Goal: Task Accomplishment & Management: Manage account settings

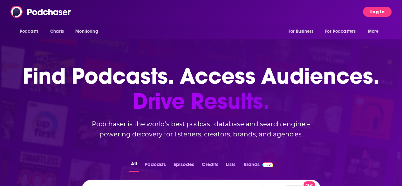
click at [380, 10] on button "Log In" at bounding box center [377, 12] width 29 height 10
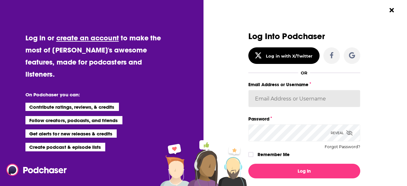
type input "[EMAIL_ADDRESS][DOMAIN_NAME]"
click at [249, 154] on icon "Dialog" at bounding box center [251, 155] width 4 height 4
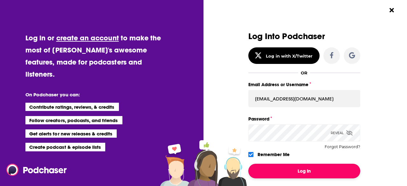
click at [288, 171] on button "Log In" at bounding box center [304, 171] width 112 height 15
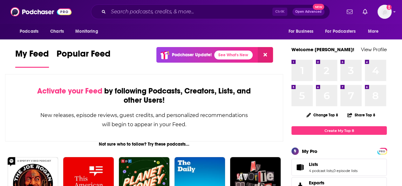
scroll to position [17, 0]
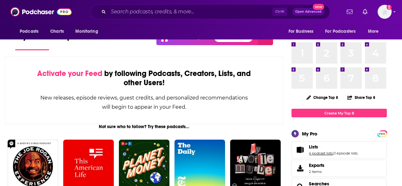
click at [325, 152] on link "4 podcast lists" at bounding box center [321, 153] width 24 height 4
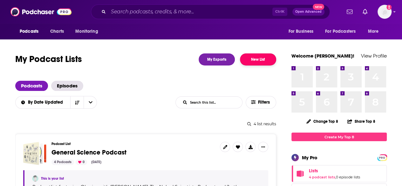
click at [260, 60] on button "New List" at bounding box center [258, 59] width 36 height 12
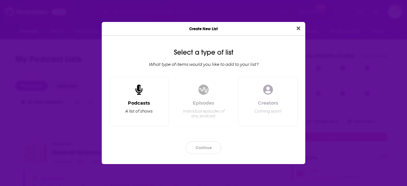
click at [143, 96] on span "Dialog" at bounding box center [139, 90] width 7 height 12
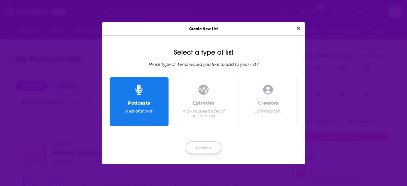
click at [201, 146] on button "Continue" at bounding box center [204, 148] width 36 height 12
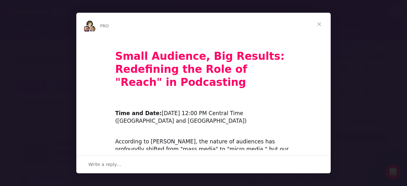
click at [318, 23] on span "Close" at bounding box center [319, 24] width 23 height 23
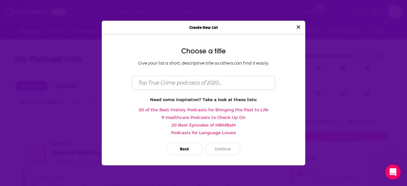
click at [170, 83] on input "Dialog" at bounding box center [203, 83] width 143 height 14
type input "Education Podcasts"
click at [218, 145] on button "Continue" at bounding box center [223, 149] width 36 height 12
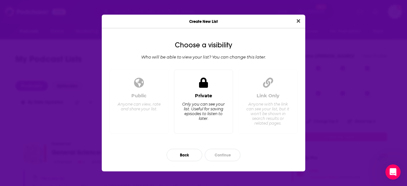
click at [208, 122] on div "Private Only you can see your list. Useful for saving episodes to listen to lat…" at bounding box center [203, 110] width 49 height 35
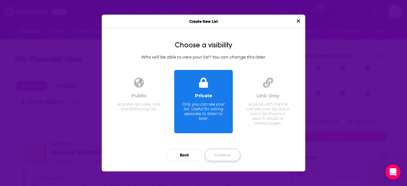
click at [223, 154] on button "Continue" at bounding box center [223, 155] width 36 height 12
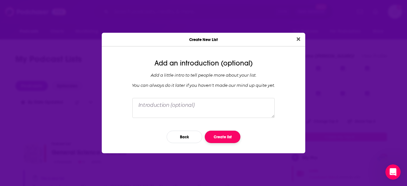
click at [221, 139] on button "Create list" at bounding box center [223, 137] width 36 height 12
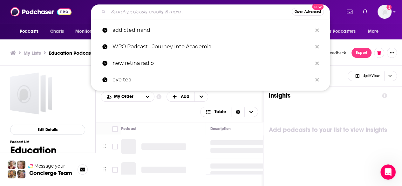
click at [161, 11] on input "Search podcasts, credits, & more..." at bounding box center [200, 12] width 184 height 10
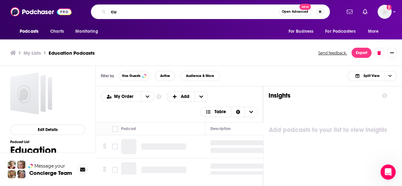
type input "c"
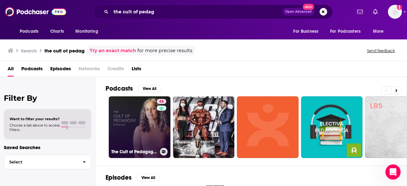
click at [164, 150] on icon at bounding box center [163, 151] width 3 height 3
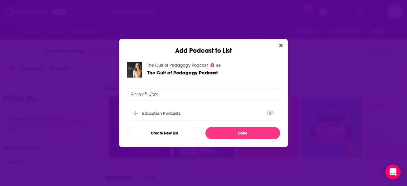
click at [153, 97] on input "Add Podcast To List" at bounding box center [203, 94] width 153 height 13
click at [157, 115] on div "Education Podcasts" at bounding box center [163, 113] width 42 height 5
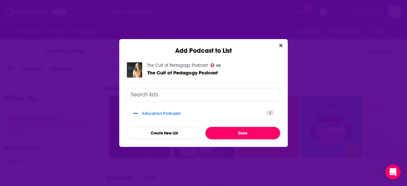
click at [239, 133] on button "Done" at bounding box center [243, 133] width 75 height 12
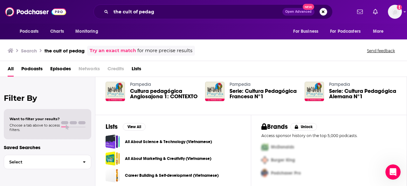
scroll to position [170, 0]
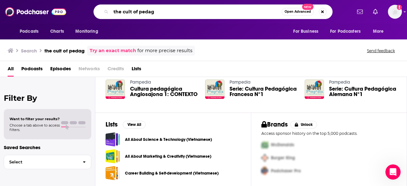
click at [128, 8] on input "the cult of pedag" at bounding box center [196, 12] width 171 height 10
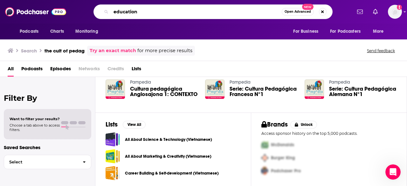
type input "education"
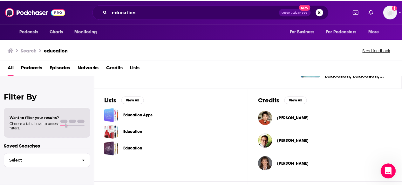
scroll to position [192, 0]
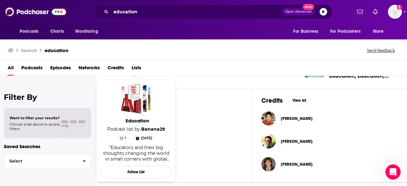
click at [133, 131] on span "Podcast list by Banana29" at bounding box center [136, 129] width 63 height 6
click at [134, 122] on span "Education" at bounding box center [137, 121] width 71 height 6
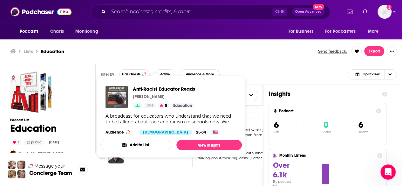
scroll to position [95, 0]
